Goal: Task Accomplishment & Management: Use online tool/utility

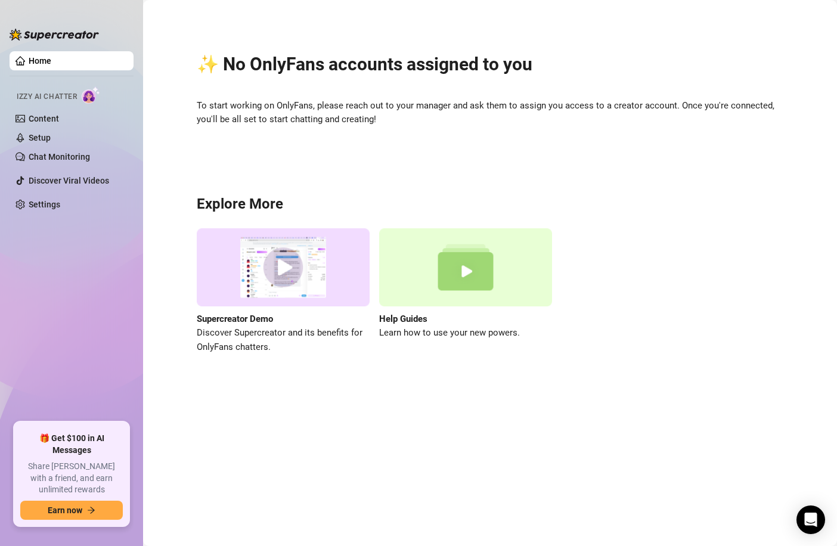
click at [413, 140] on div "✨ No OnlyFans accounts assigned to you To start working on OnlyFans, please rea…" at bounding box center [490, 196] width 670 height 376
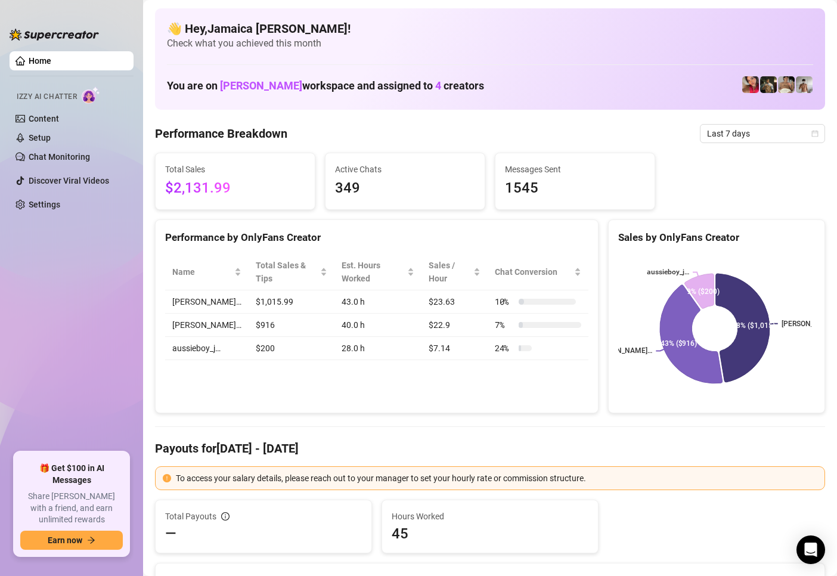
click at [94, 272] on ul "Home Izzy AI Chatter Content Setup Chat Monitoring Discover Viral Videos Settin…" at bounding box center [72, 247] width 124 height 401
click at [750, 125] on span "Last 7 days" at bounding box center [762, 134] width 111 height 18
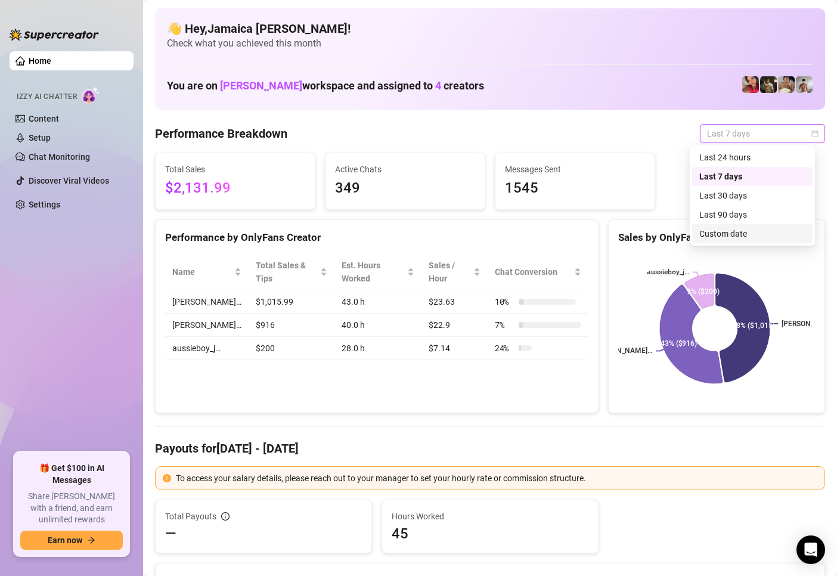
click at [700, 238] on div "Custom date" at bounding box center [753, 233] width 106 height 13
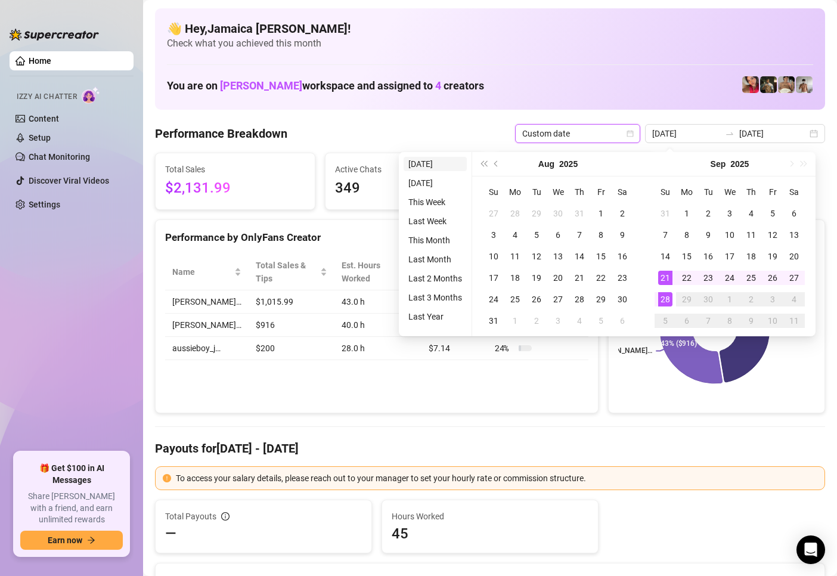
type input "2025-09-28"
click at [432, 160] on li "Today" at bounding box center [435, 164] width 63 height 14
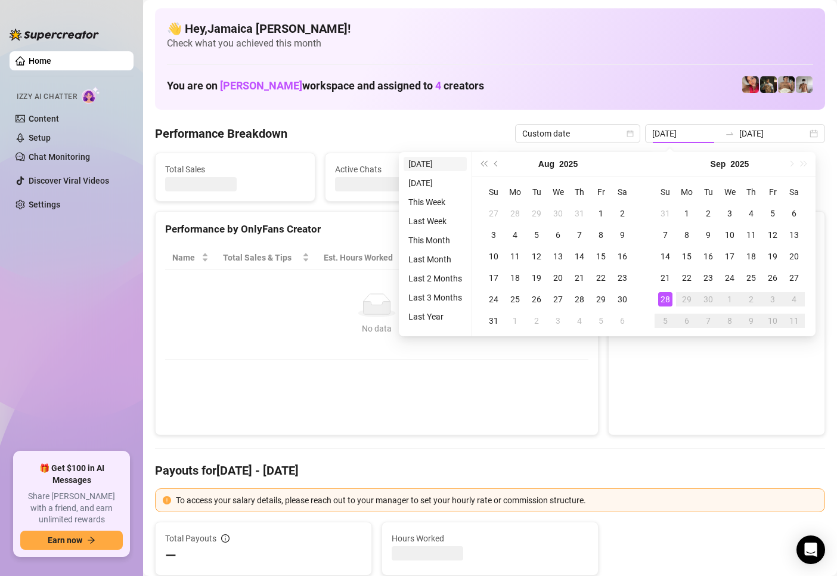
type input "2025-09-28"
